Goal: Task Accomplishment & Management: Manage account settings

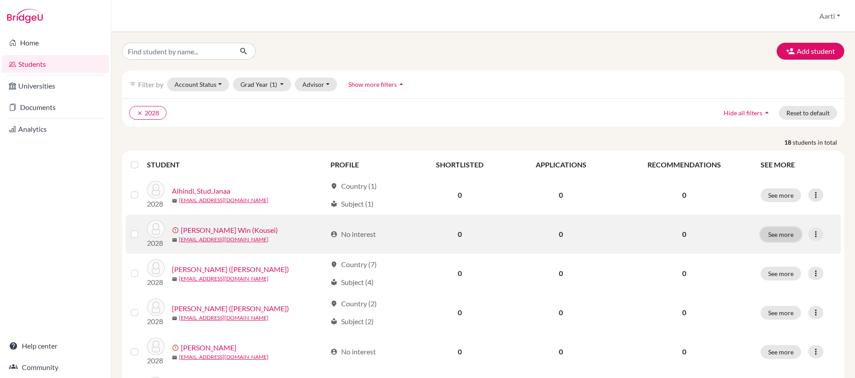
click at [784, 235] on button "See more" at bounding box center [781, 235] width 41 height 14
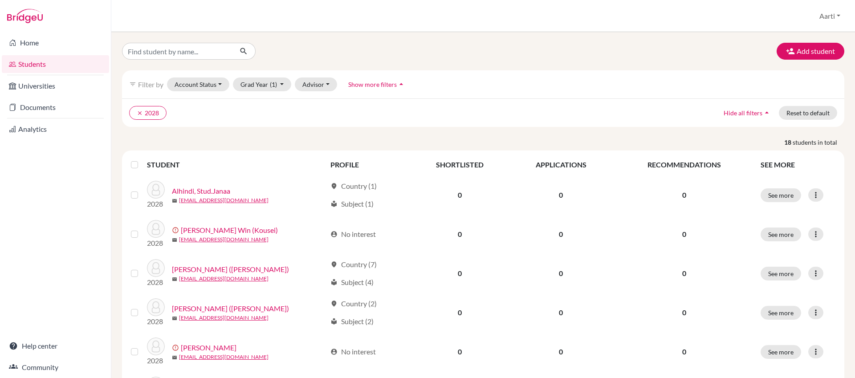
click at [817, 233] on div "Add student filter_list Filter by Account Status Active accounts Archived accou…" at bounding box center [483, 205] width 744 height 346
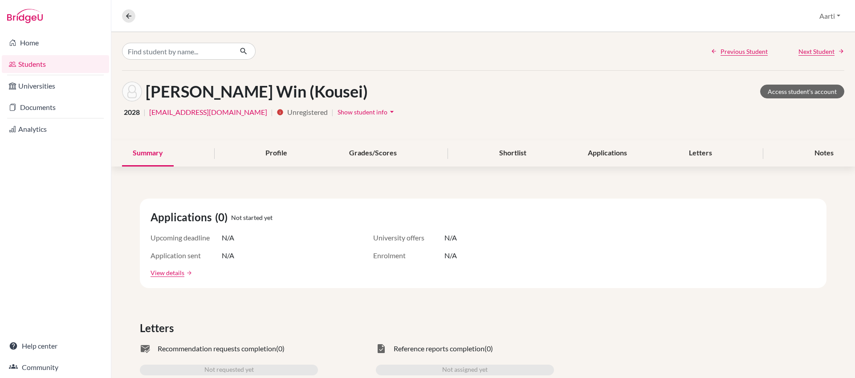
click at [257, 94] on h1 "[PERSON_NAME] Win (Kousei)" at bounding box center [257, 91] width 222 height 19
click at [255, 93] on h1 "[PERSON_NAME] Win (Kousei)" at bounding box center [257, 91] width 222 height 19
click at [338, 112] on span "Show student info" at bounding box center [363, 112] width 50 height 8
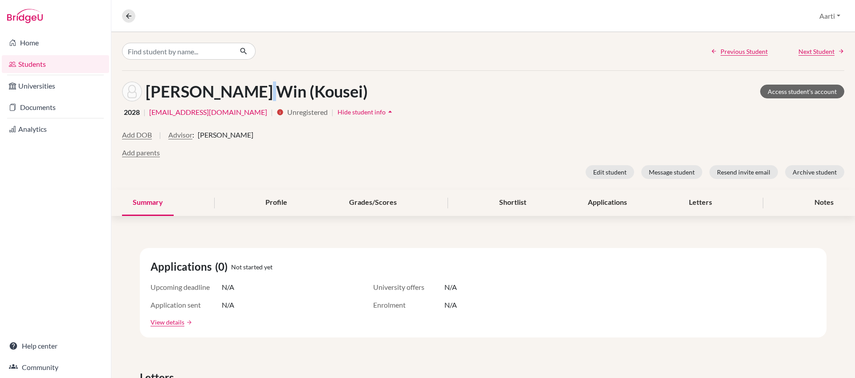
click at [39, 64] on link "Students" at bounding box center [55, 64] width 107 height 18
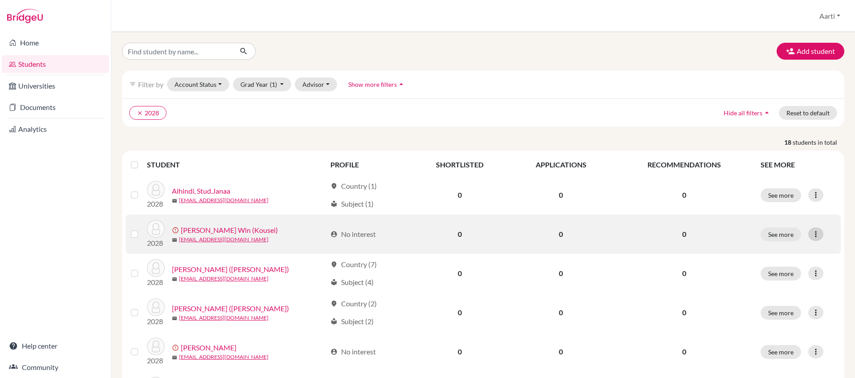
click at [815, 237] on icon at bounding box center [815, 234] width 9 height 9
click at [808, 253] on button "Edit student" at bounding box center [782, 253] width 81 height 14
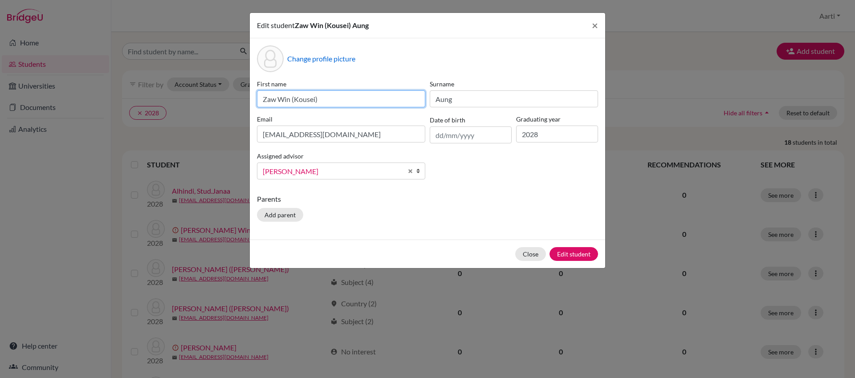
click at [335, 104] on input "Zaw Win (Kousei)" at bounding box center [341, 98] width 168 height 17
click at [291, 101] on input "Zaw Win (Kousei)" at bounding box center [341, 98] width 168 height 17
click at [267, 101] on input "(Kousei)" at bounding box center [341, 98] width 168 height 17
click at [291, 99] on input "Kousei)" at bounding box center [341, 98] width 168 height 17
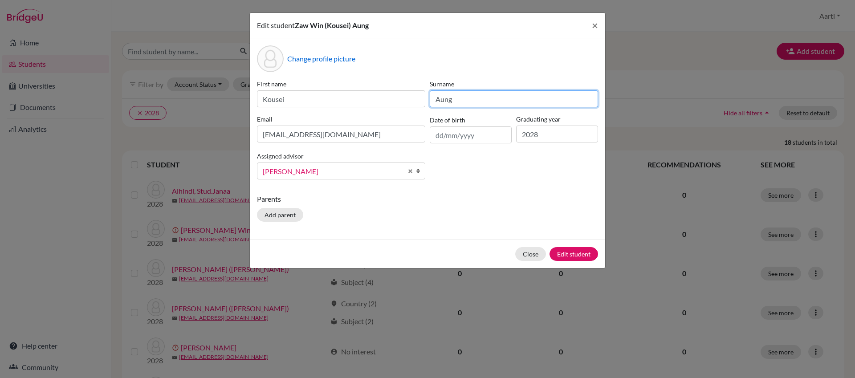
click at [467, 99] on input "Aung" at bounding box center [514, 98] width 168 height 17
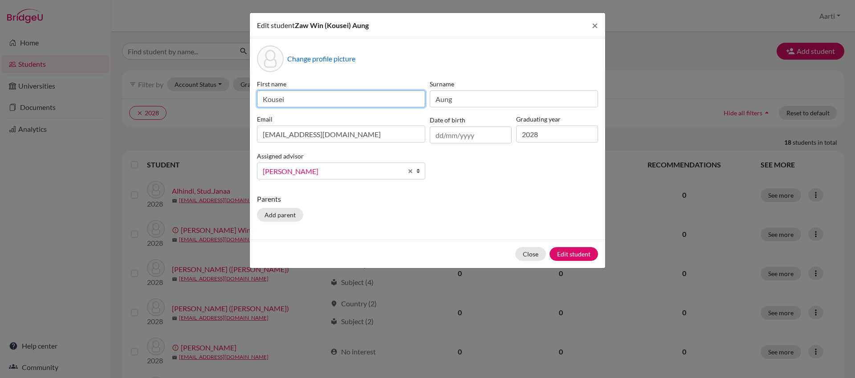
click at [406, 94] on input "Kousei" at bounding box center [341, 98] width 168 height 17
type input "Kousei"
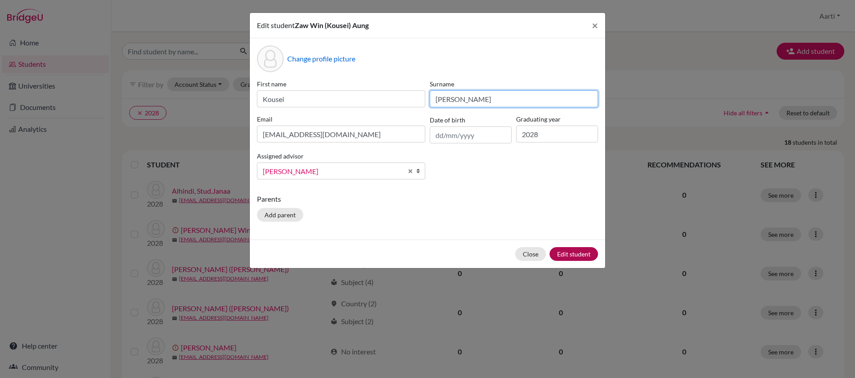
type input "[PERSON_NAME]"
click at [578, 257] on button "Edit student" at bounding box center [574, 254] width 49 height 14
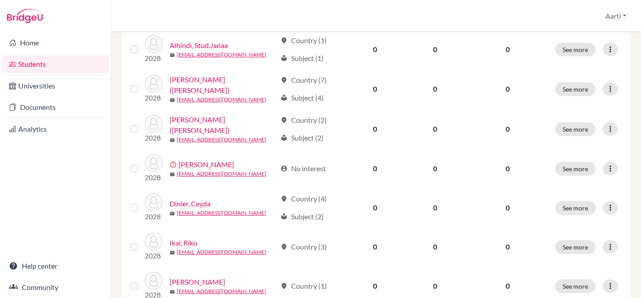
scroll to position [177, 0]
